Goal: Communication & Community: Answer question/provide support

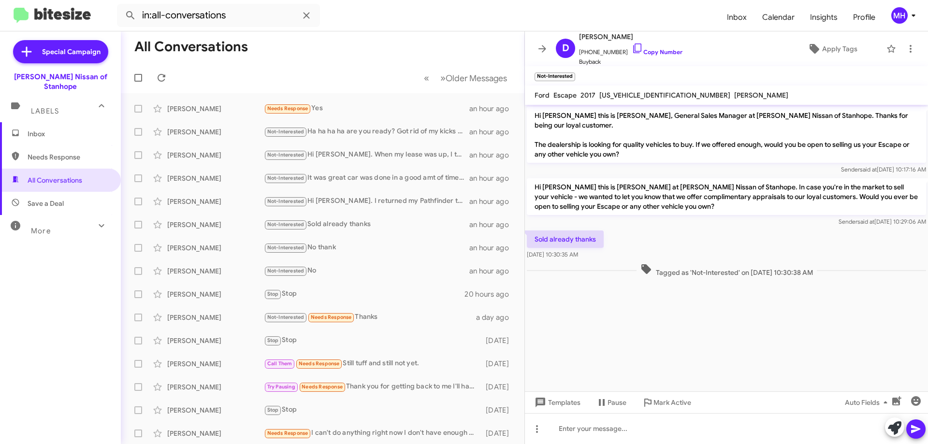
click at [65, 129] on span "Inbox" at bounding box center [69, 134] width 82 height 10
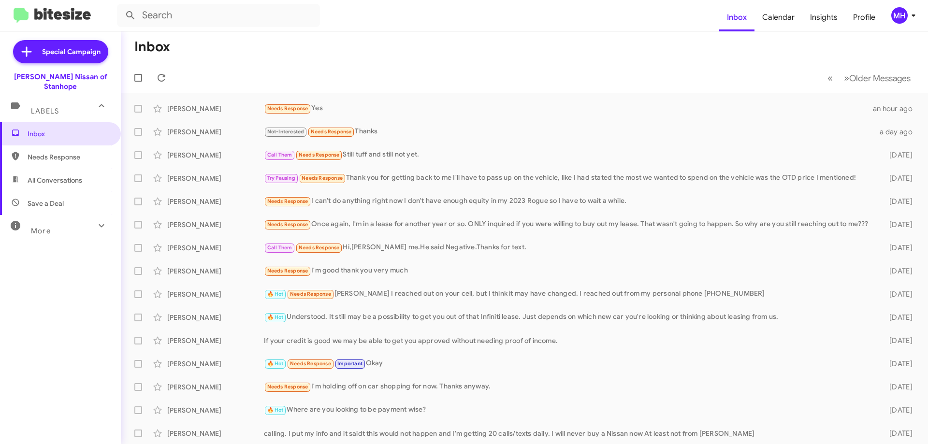
click at [53, 175] on span "All Conversations" at bounding box center [55, 180] width 55 height 10
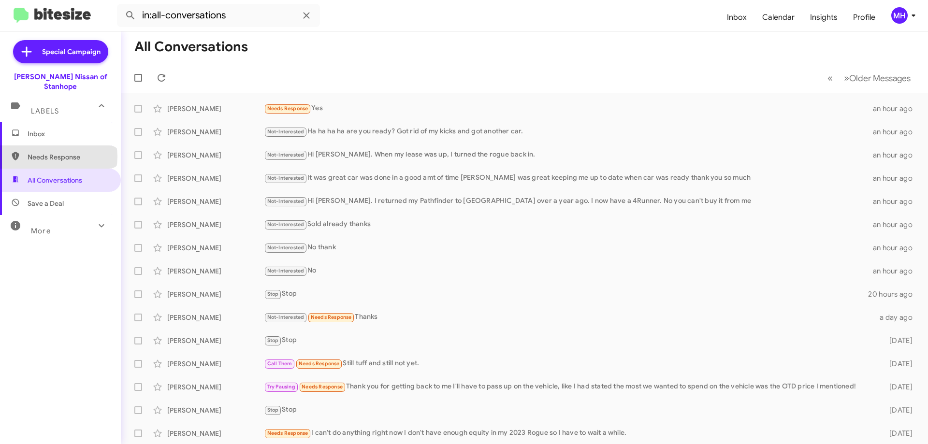
click at [58, 152] on span "Needs Response" at bounding box center [69, 157] width 82 height 10
type input "in:needs-response"
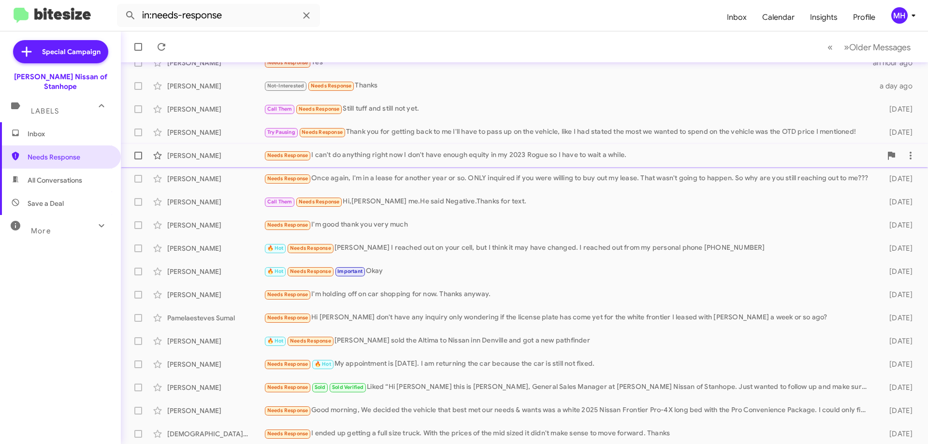
scroll to position [117, 0]
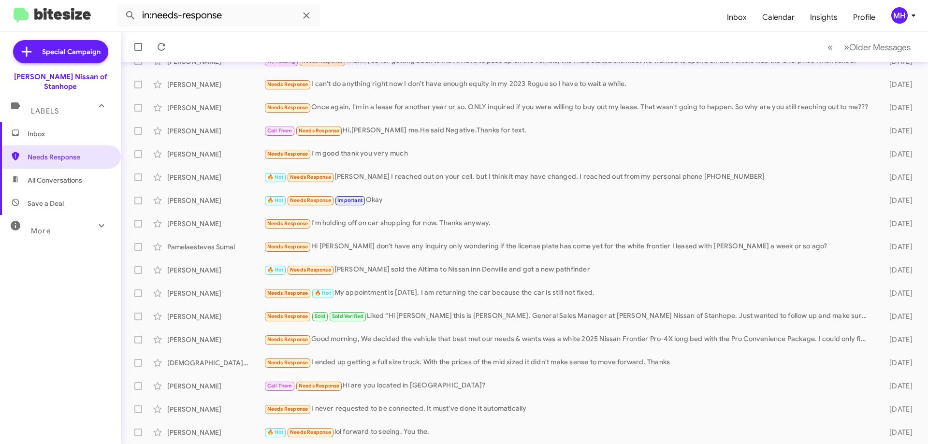
click at [62, 129] on span "Inbox" at bounding box center [69, 134] width 82 height 10
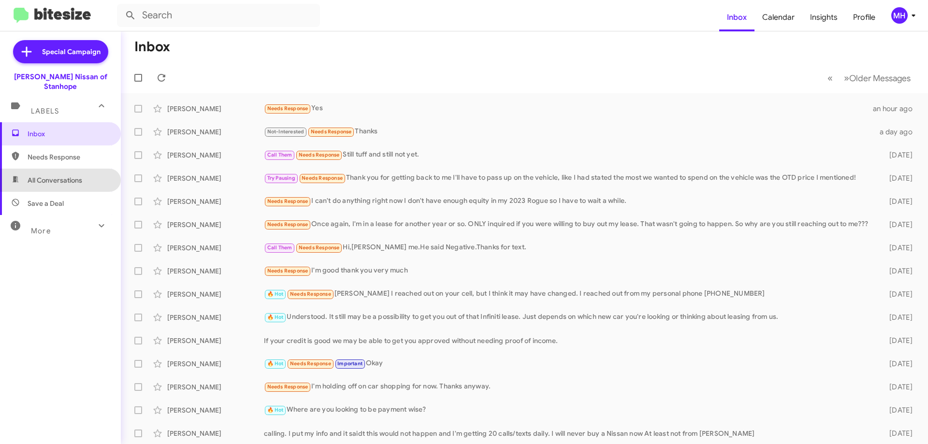
click at [76, 169] on span "All Conversations" at bounding box center [60, 180] width 121 height 23
type input "in:all-conversations"
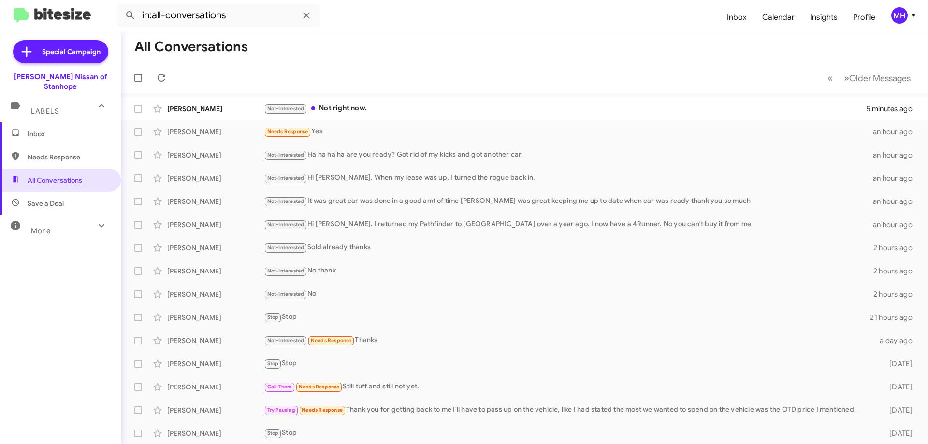
click at [79, 129] on span "Inbox" at bounding box center [69, 134] width 82 height 10
